Goal: Find specific page/section

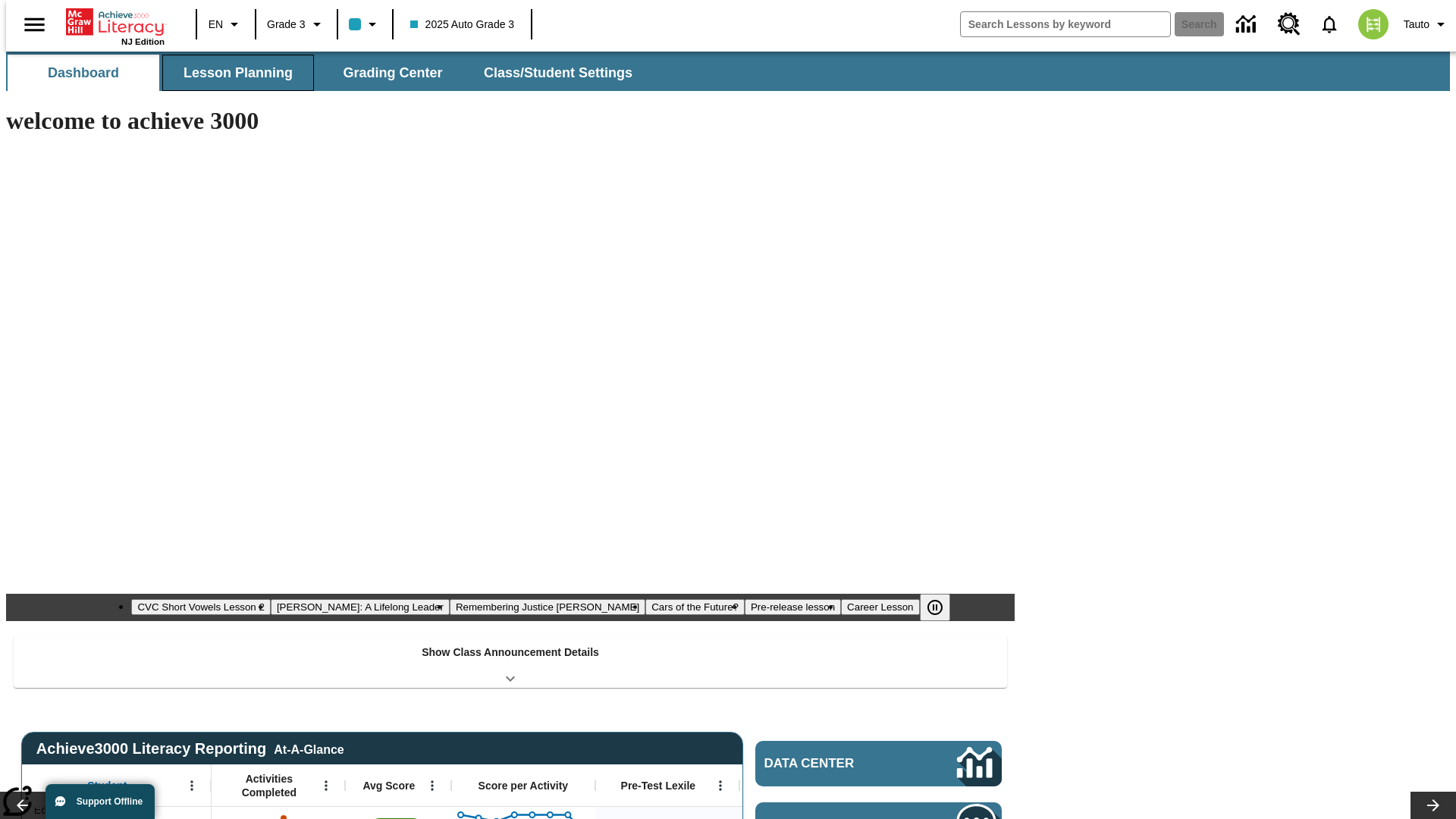
click at [232, 72] on span "Lesson Planning" at bounding box center [238, 73] width 109 height 17
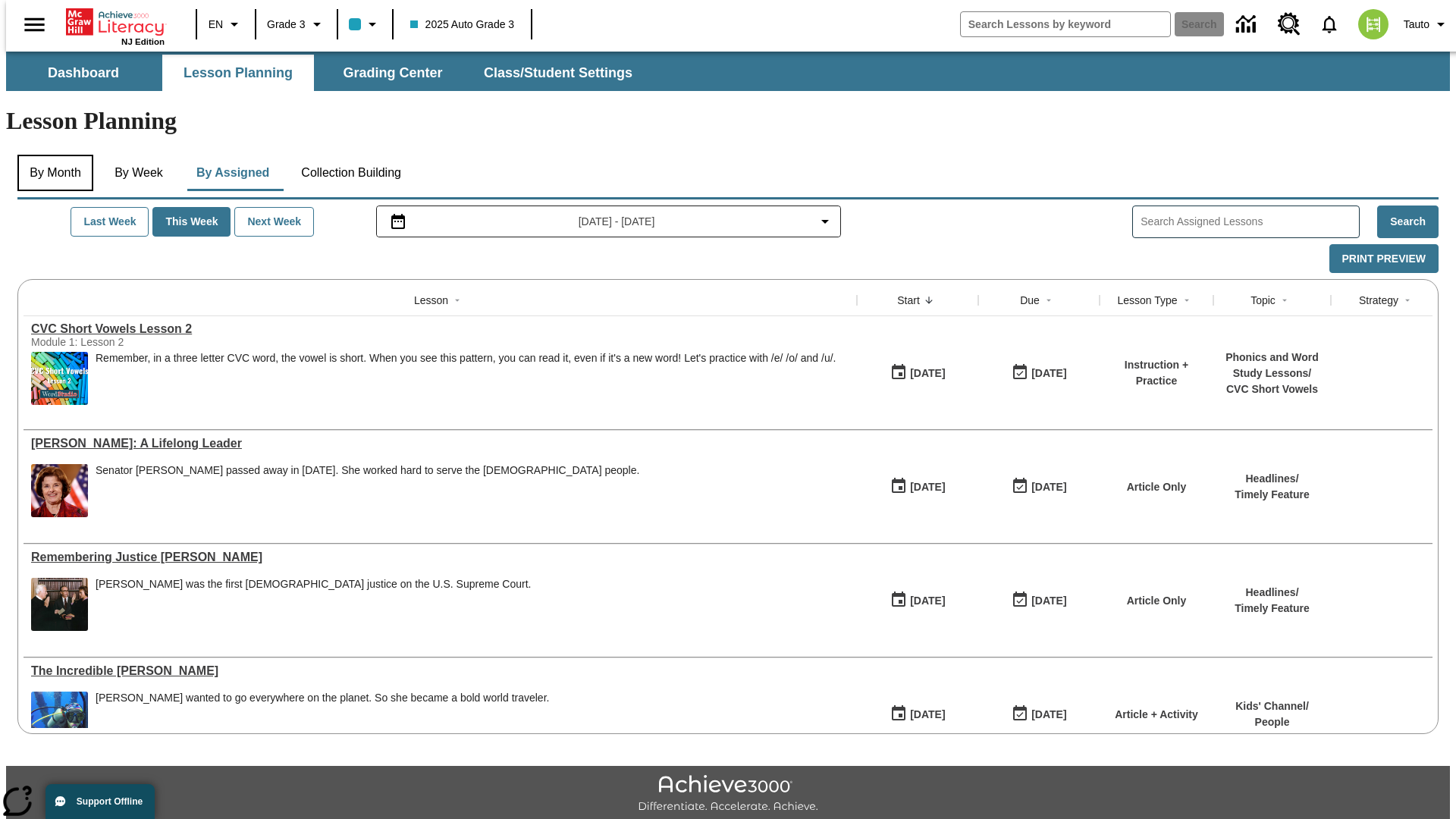
click at [51, 155] on button "By Month" at bounding box center [55, 173] width 76 height 37
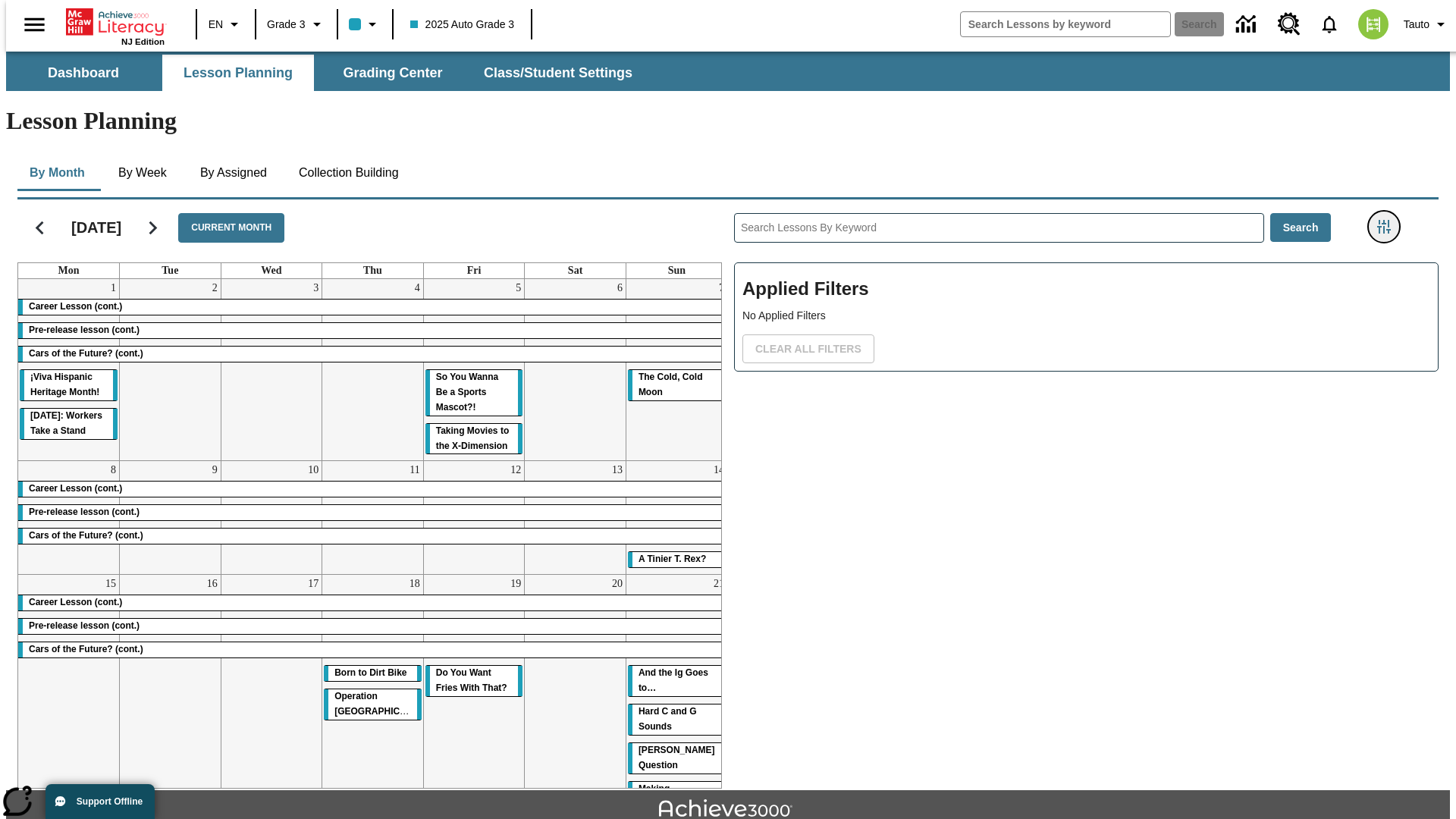
click at [1388, 220] on icon "Filters Side menu" at bounding box center [1385, 227] width 14 height 14
